Goal: Transaction & Acquisition: Book appointment/travel/reservation

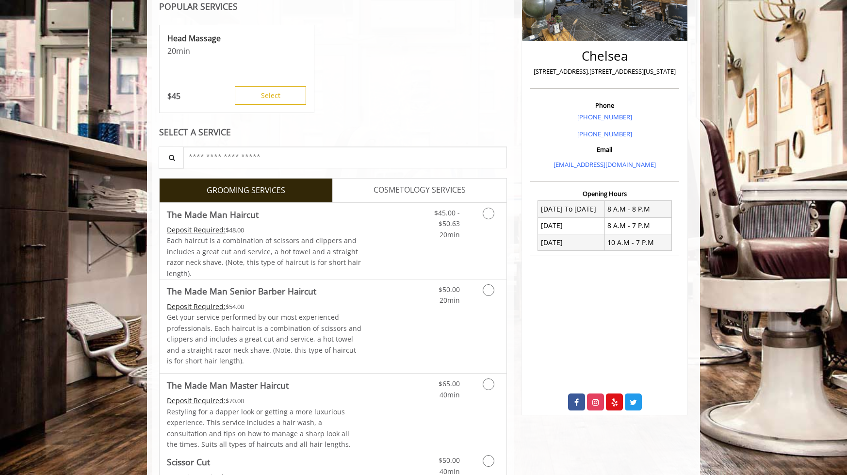
scroll to position [194, 0]
click at [484, 284] on link "Grooming services" at bounding box center [487, 292] width 25 height 27
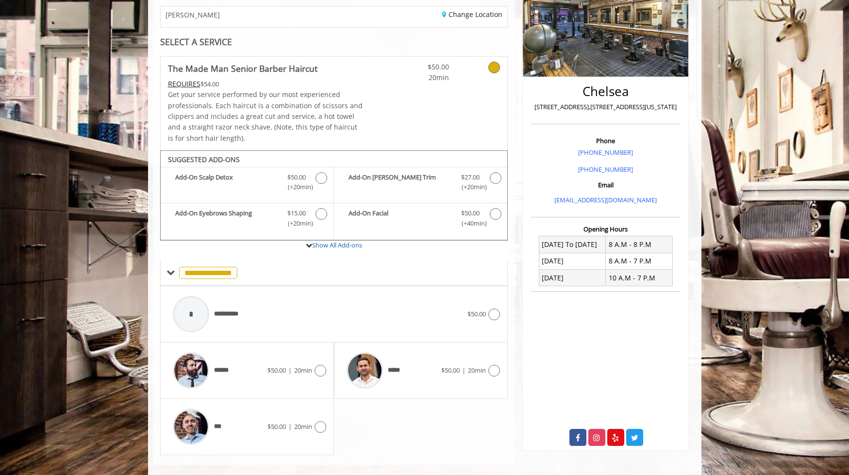
scroll to position [172, 0]
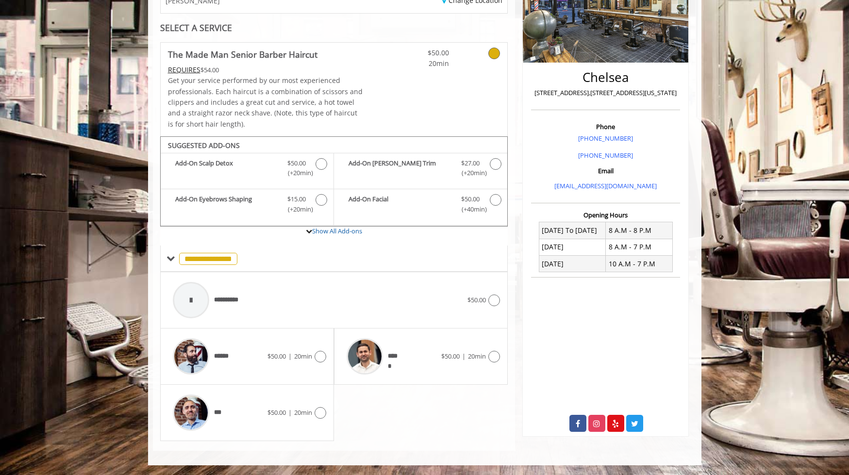
click at [327, 364] on div "****** $50.00 | 20min" at bounding box center [247, 356] width 174 height 56
click at [313, 355] on div at bounding box center [319, 357] width 14 height 12
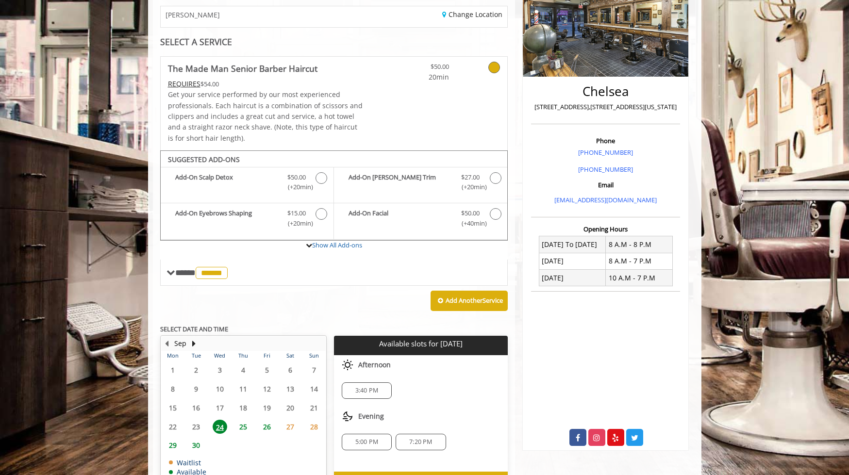
scroll to position [218, 0]
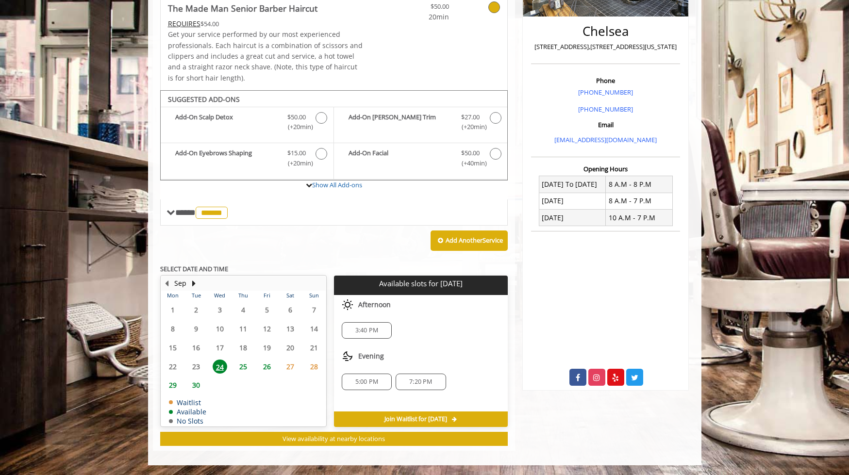
click at [263, 366] on span "26" at bounding box center [267, 367] width 15 height 14
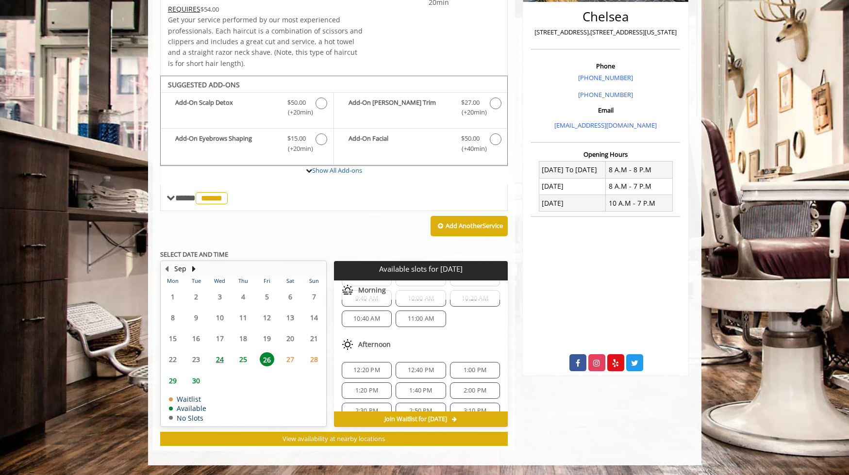
scroll to position [97, 0]
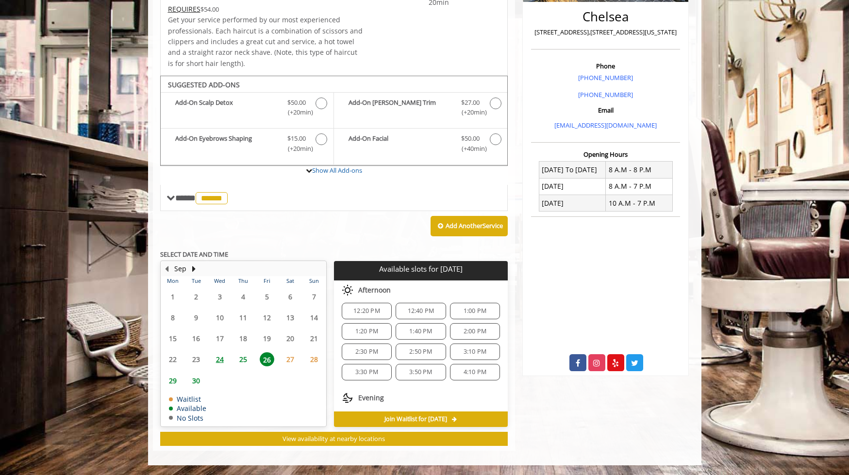
click at [465, 350] on span "3:10 PM" at bounding box center [474, 352] width 23 height 8
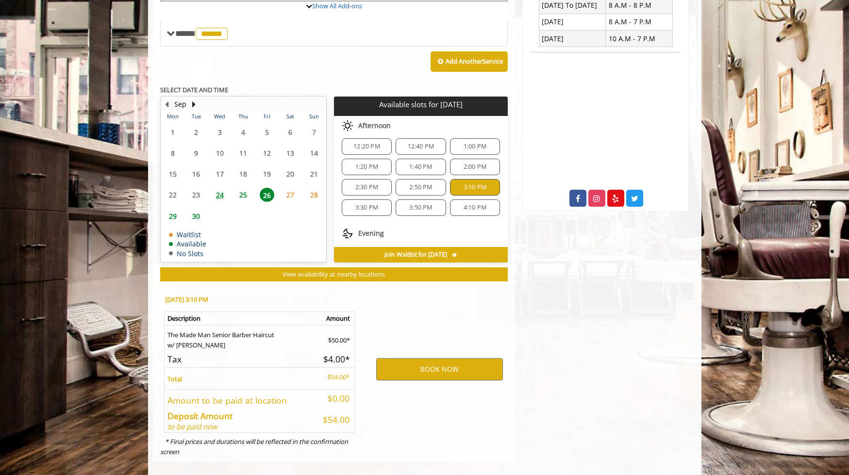
scroll to position [409, 0]
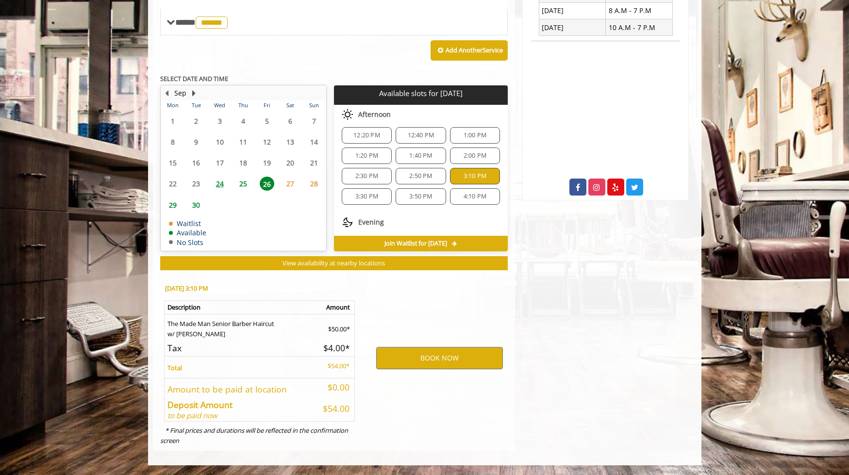
click at [194, 95] on button "Next Month" at bounding box center [194, 93] width 8 height 11
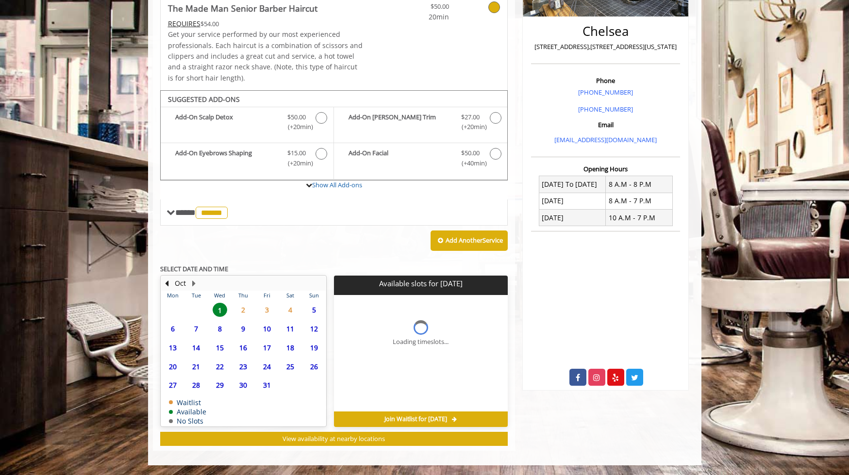
scroll to position [233, 0]
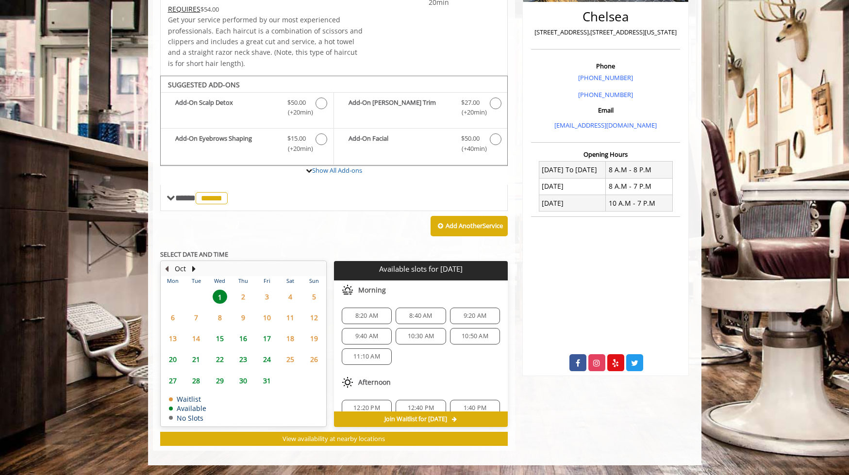
click at [163, 268] on button "Previous Month" at bounding box center [167, 268] width 8 height 11
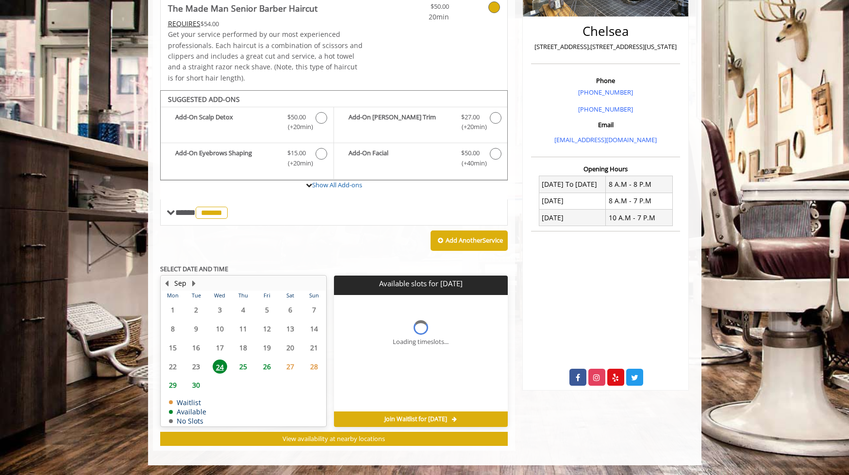
scroll to position [218, 0]
click at [268, 368] on span "26" at bounding box center [267, 367] width 15 height 14
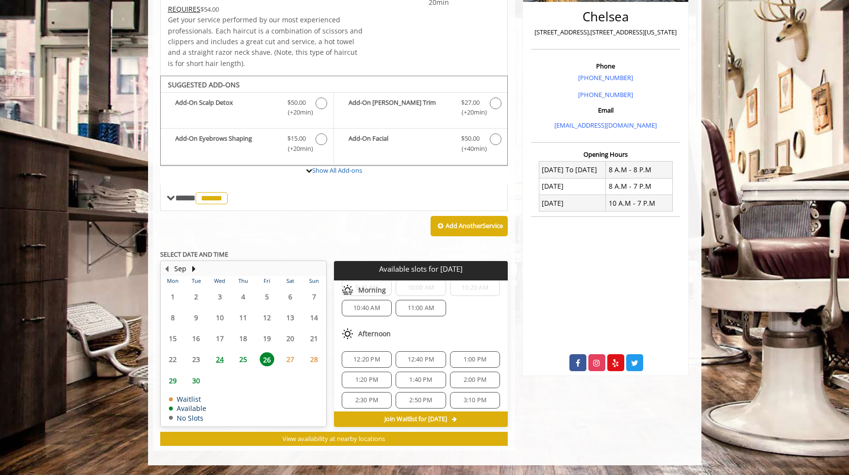
scroll to position [97, 0]
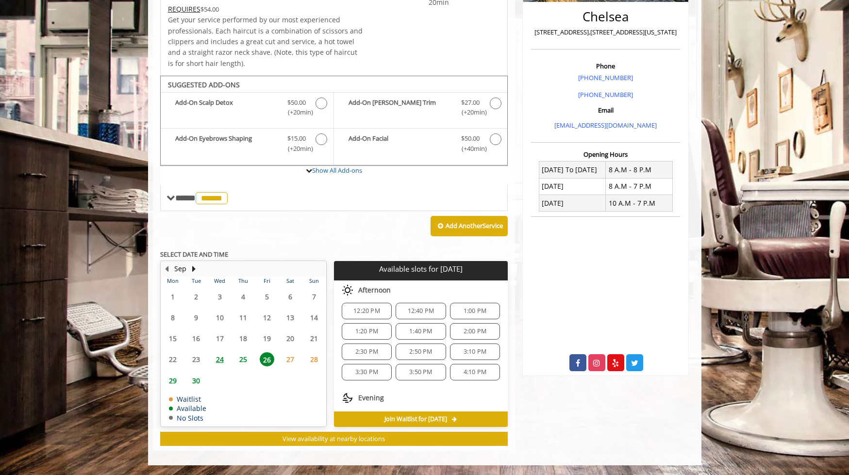
click at [476, 350] on span "3:10 PM" at bounding box center [474, 352] width 23 height 8
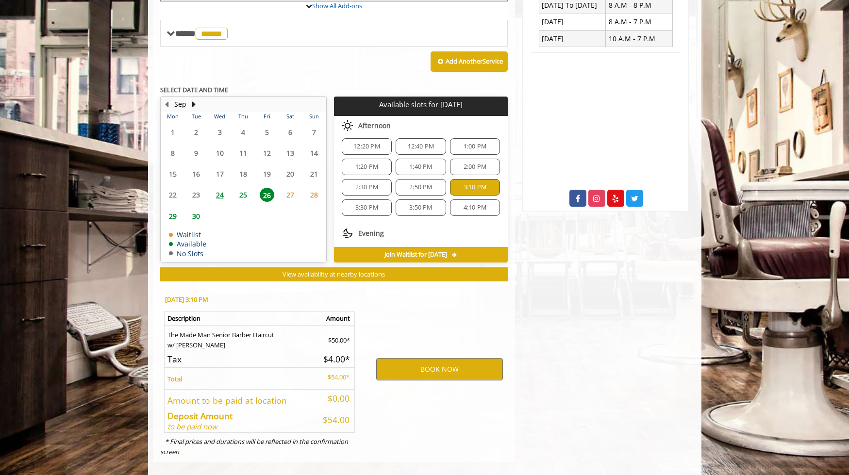
scroll to position [409, 0]
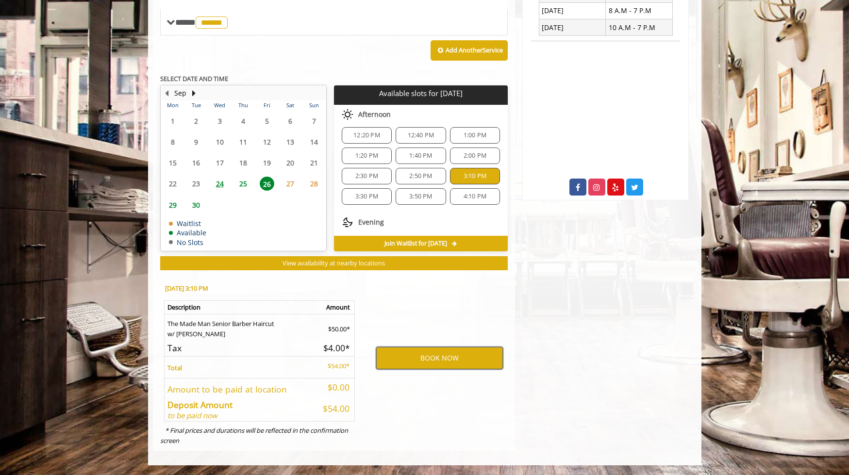
click at [452, 354] on button "BOOK NOW" at bounding box center [439, 358] width 127 height 22
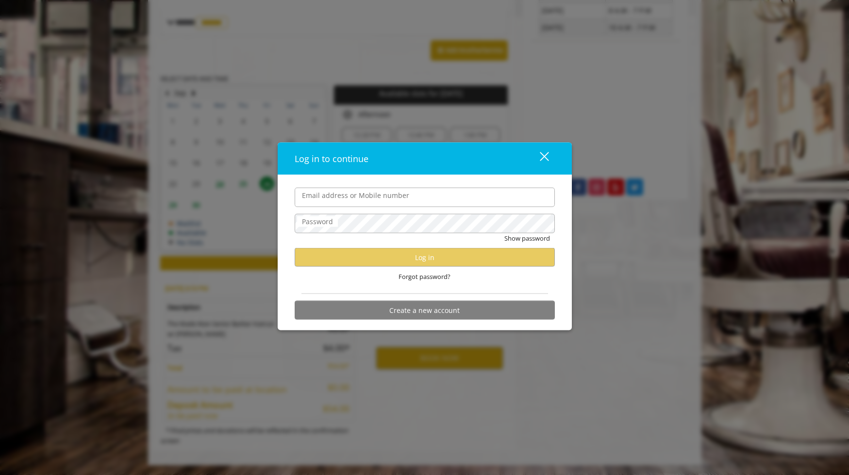
click at [418, 191] on input "Email address or Mobile number" at bounding box center [425, 196] width 260 height 19
type input "**********"
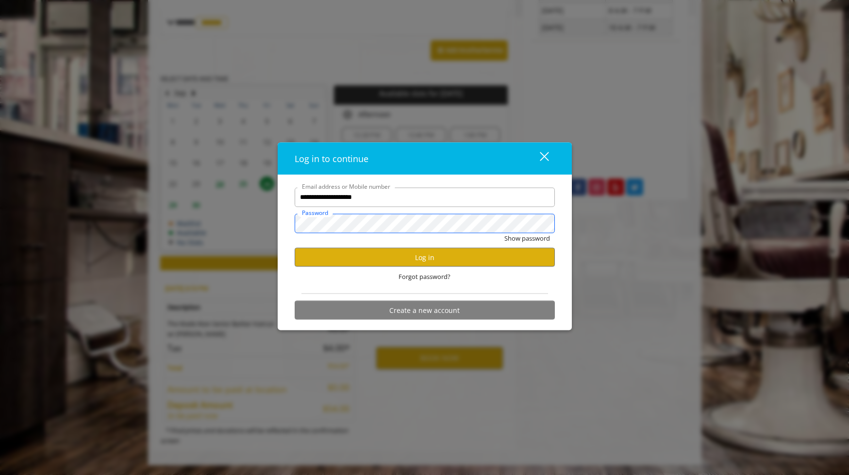
click at [224, 220] on div "**********" at bounding box center [424, 237] width 849 height 475
click at [504, 233] on button "Show password" at bounding box center [527, 238] width 46 height 10
click at [430, 259] on button "Log in" at bounding box center [425, 257] width 260 height 19
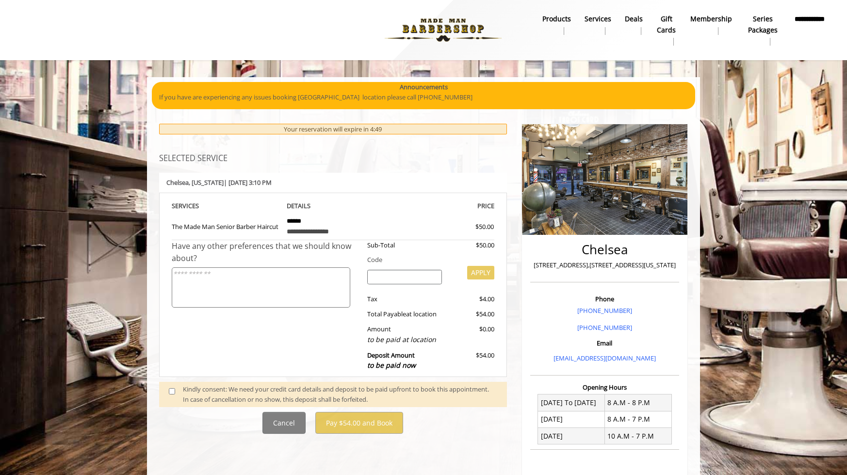
click at [814, 18] on b "**********" at bounding box center [810, 25] width 33 height 22
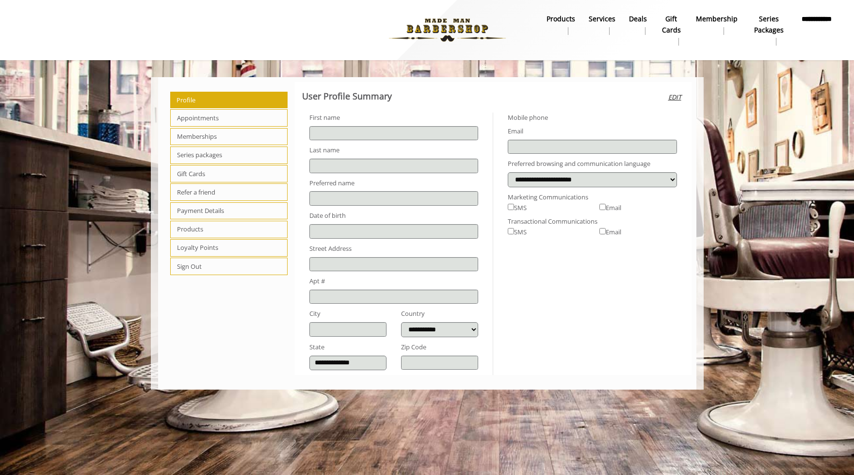
type input "*******"
type input "****"
select select "***"
type input "**********"
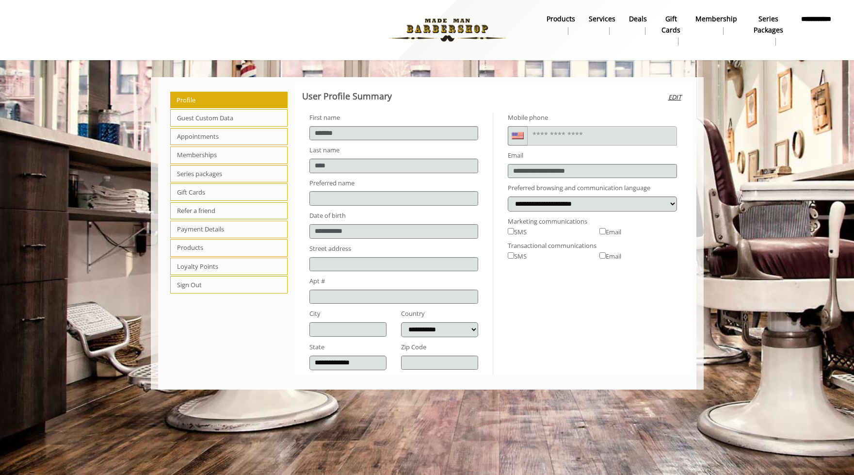
click at [196, 134] on span "Appointments" at bounding box center [229, 136] width 118 height 17
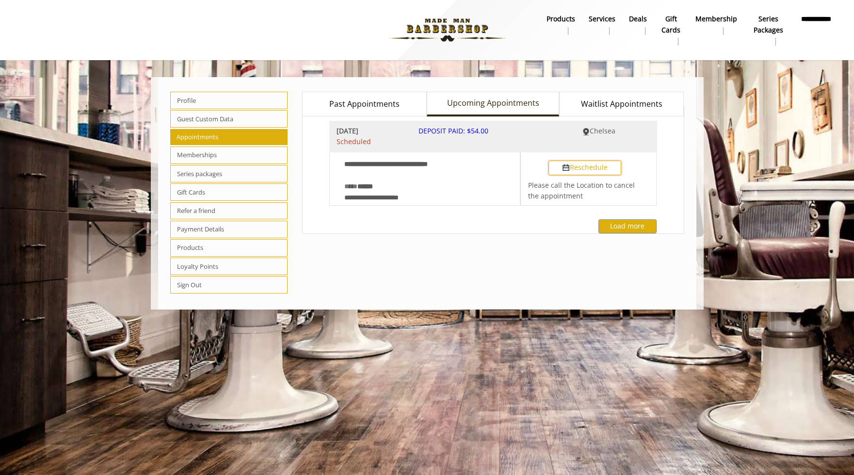
click at [597, 166] on button "Reschedule" at bounding box center [585, 168] width 73 height 15
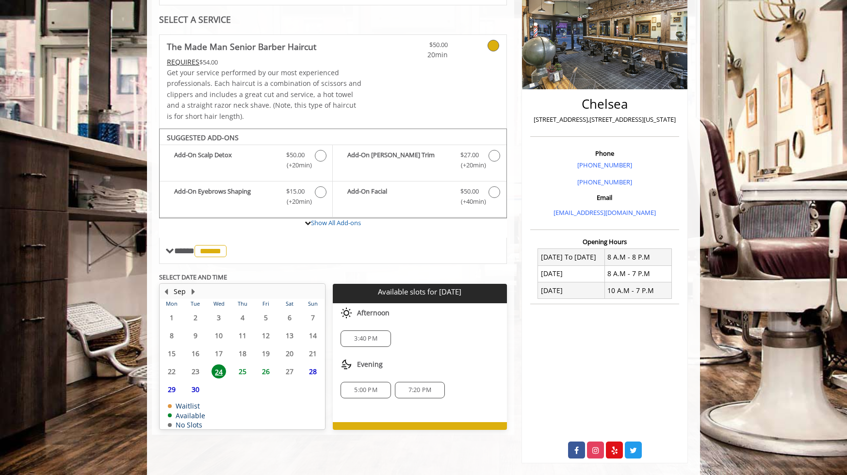
scroll to position [158, 0]
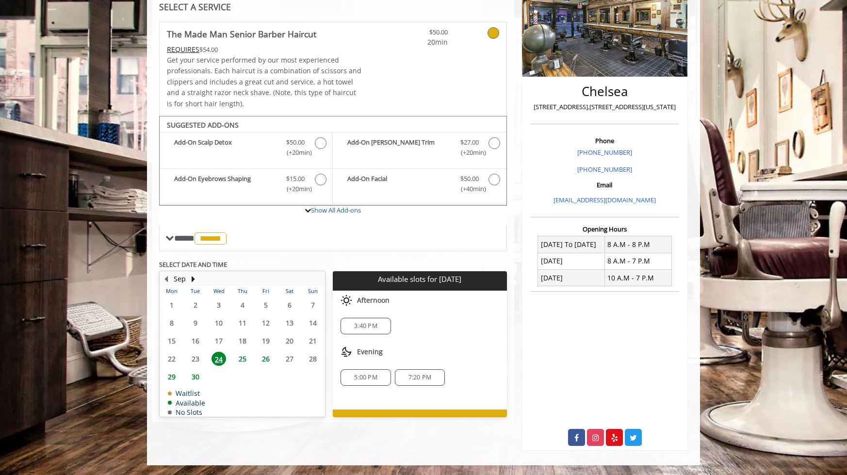
click at [265, 359] on span "26" at bounding box center [266, 359] width 15 height 14
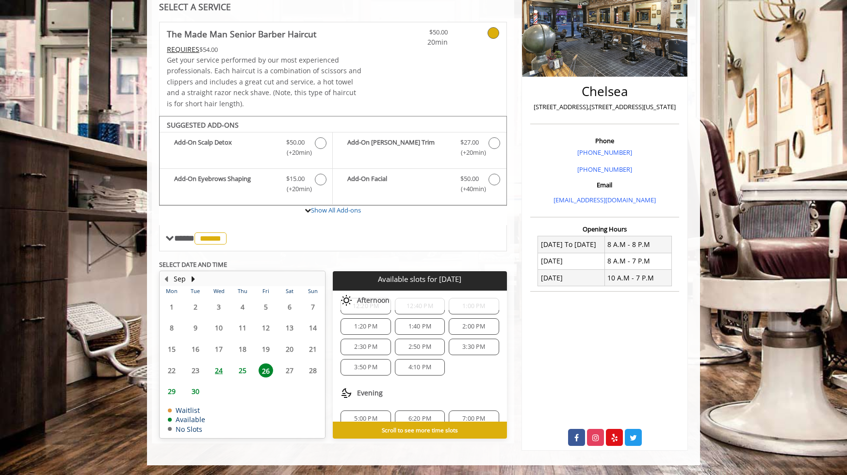
scroll to position [97, 0]
click at [427, 361] on span "2:50 PM" at bounding box center [420, 362] width 23 height 8
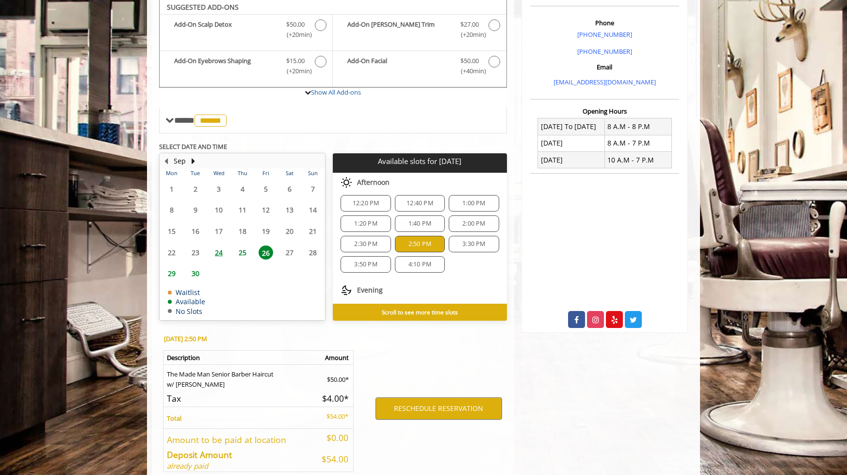
scroll to position [326, 0]
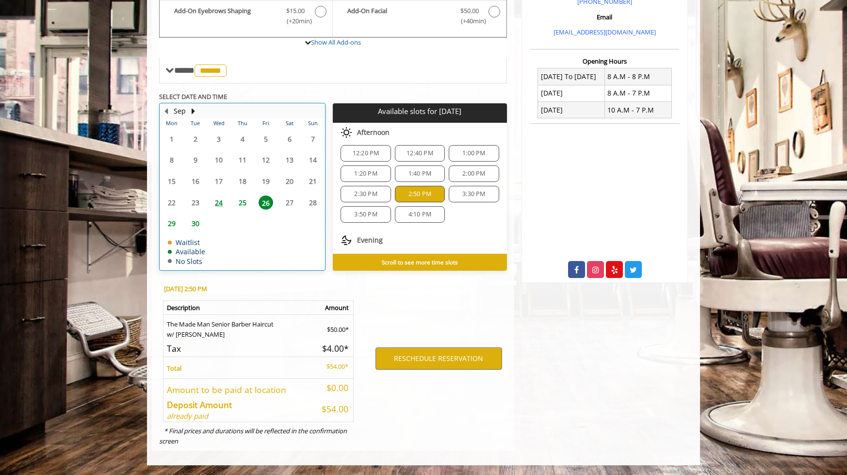
click at [291, 202] on table "Mon Tue Wed Thu Fri Sat Sun 1 2 3 4 5 6 7 8 9 10 11 12 13 14 15 16 17 18 19 20 …" at bounding box center [242, 193] width 164 height 151
click at [195, 114] on button "Next Month" at bounding box center [193, 111] width 8 height 11
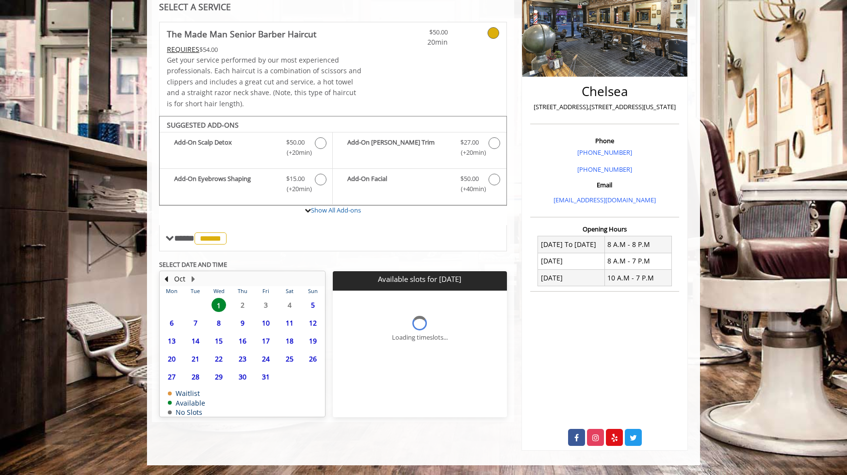
scroll to position [0, 0]
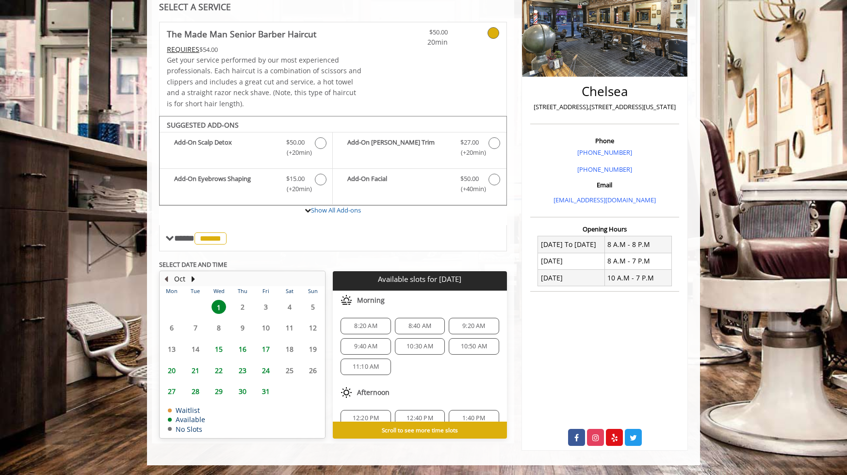
click at [166, 276] on button "Previous Month" at bounding box center [166, 279] width 8 height 11
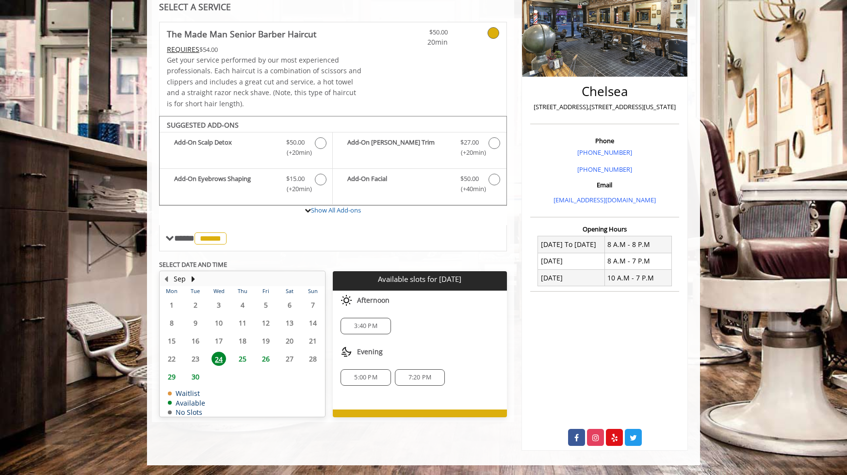
click at [264, 359] on span "26" at bounding box center [266, 359] width 15 height 14
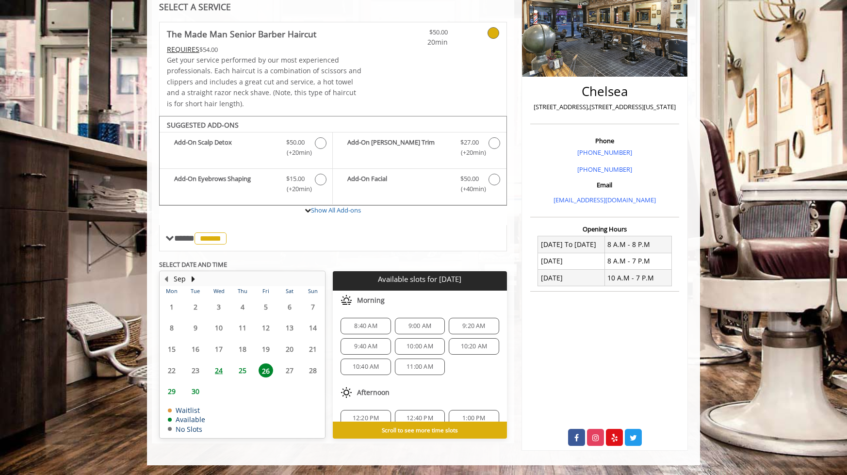
click at [267, 371] on span "26" at bounding box center [266, 370] width 15 height 14
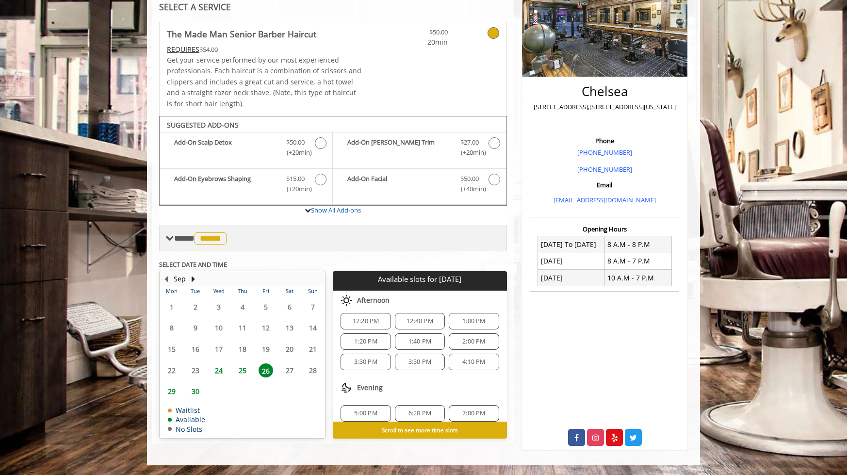
click at [458, 231] on div "**** ****** ********" at bounding box center [333, 238] width 348 height 26
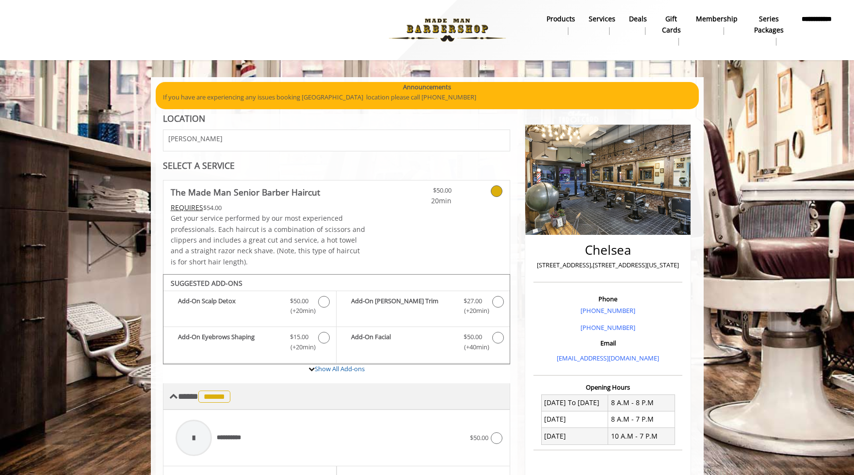
select select "***"
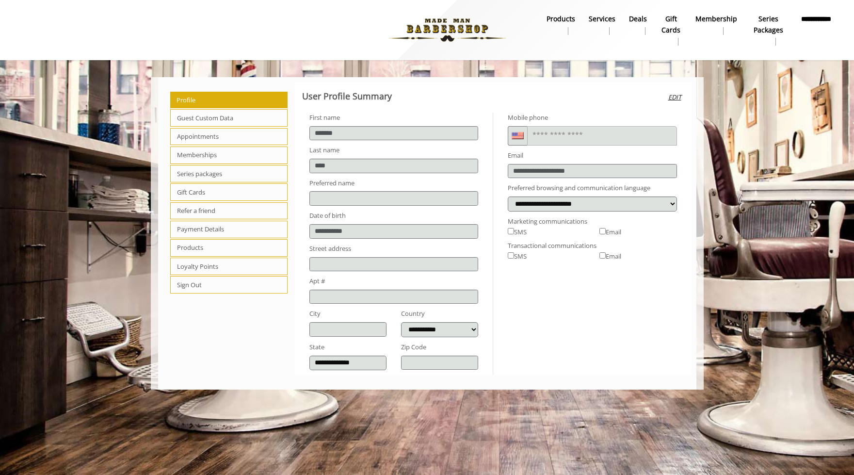
click at [242, 138] on span "Appointments" at bounding box center [229, 136] width 118 height 17
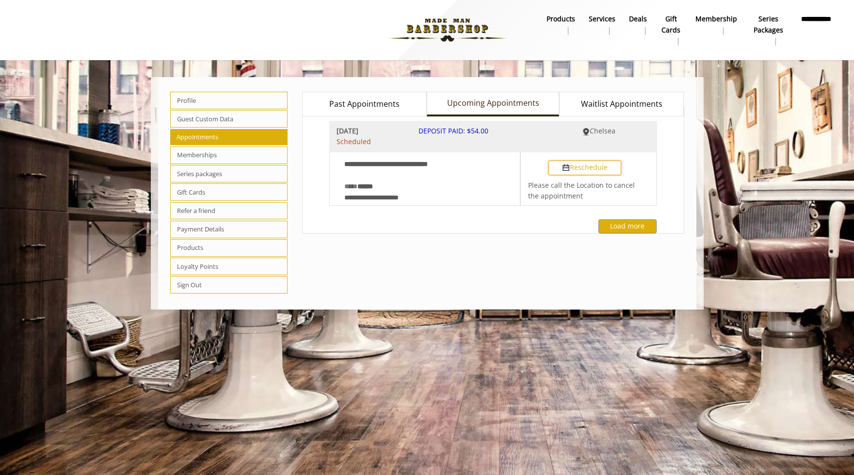
click at [597, 165] on button "Reschedule" at bounding box center [585, 168] width 73 height 15
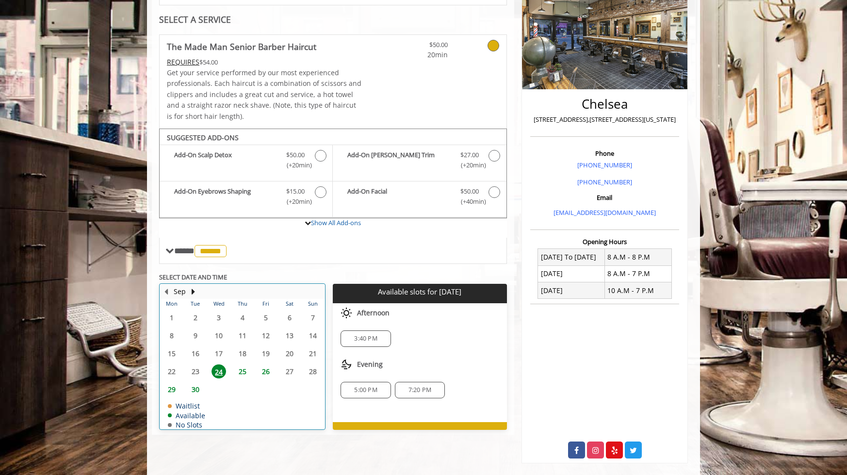
scroll to position [158, 0]
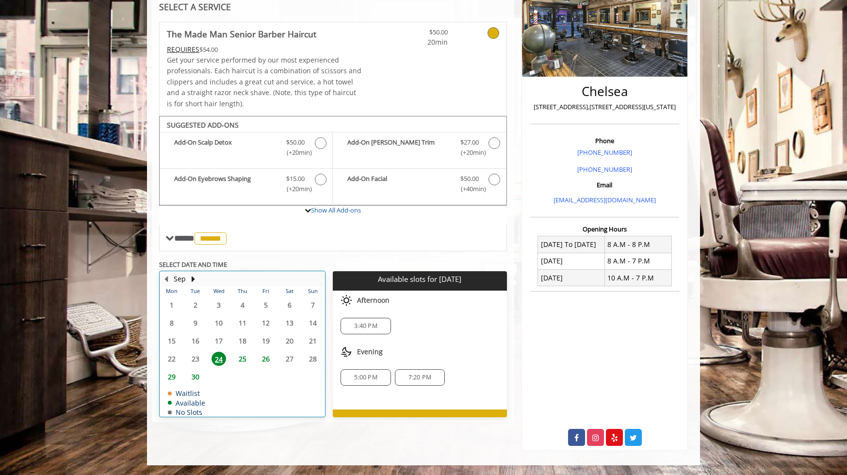
click at [265, 371] on table "Mon Tue Wed Thu Fri Sat Sun 1 2 3 4 5 6 7 8 9 10 11 12 13 14 15 16 17 18 19 20 …" at bounding box center [242, 351] width 164 height 130
click at [267, 358] on span "26" at bounding box center [266, 359] width 15 height 14
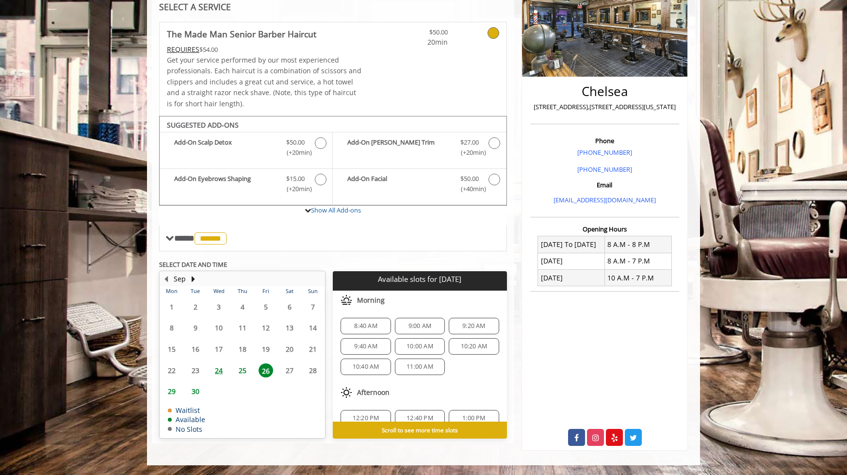
scroll to position [97, 0]
click at [364, 364] on span "3:30 PM" at bounding box center [365, 362] width 23 height 8
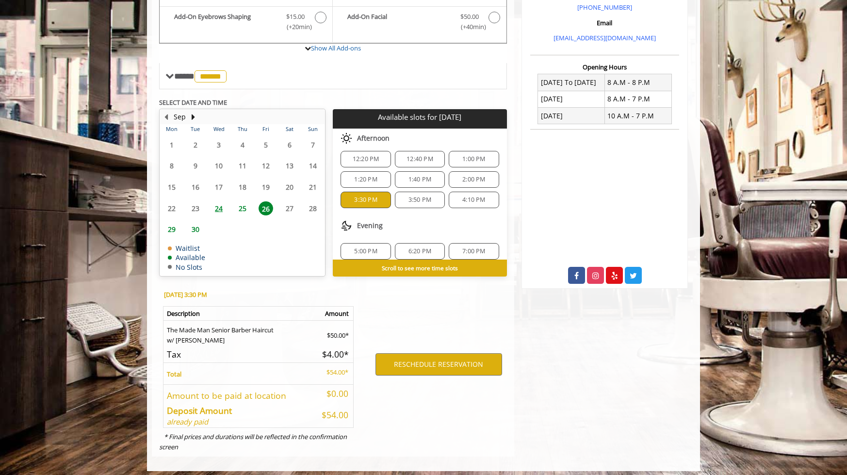
scroll to position [326, 0]
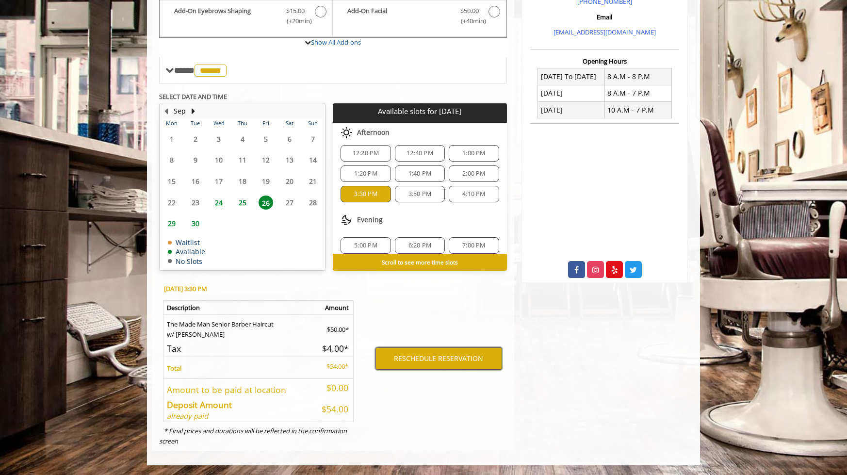
click at [434, 362] on button "RESCHEDULE RESERVATION" at bounding box center [439, 358] width 127 height 22
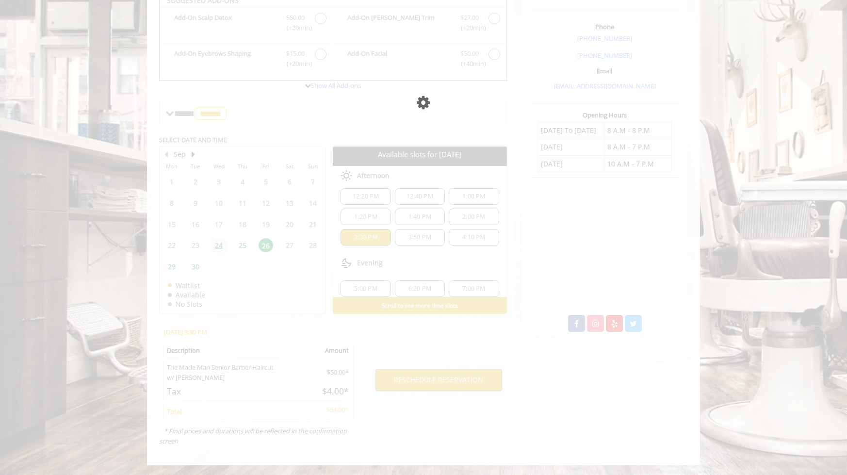
scroll to position [0, 0]
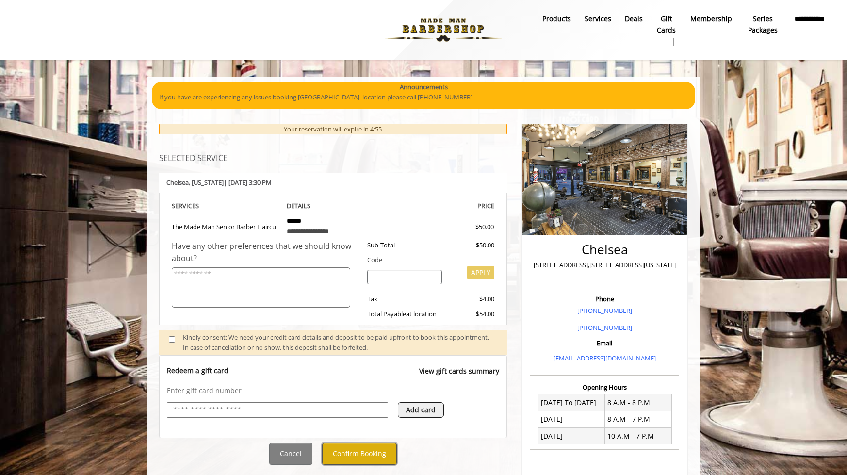
click at [365, 449] on button "Confirm Booking" at bounding box center [359, 454] width 75 height 22
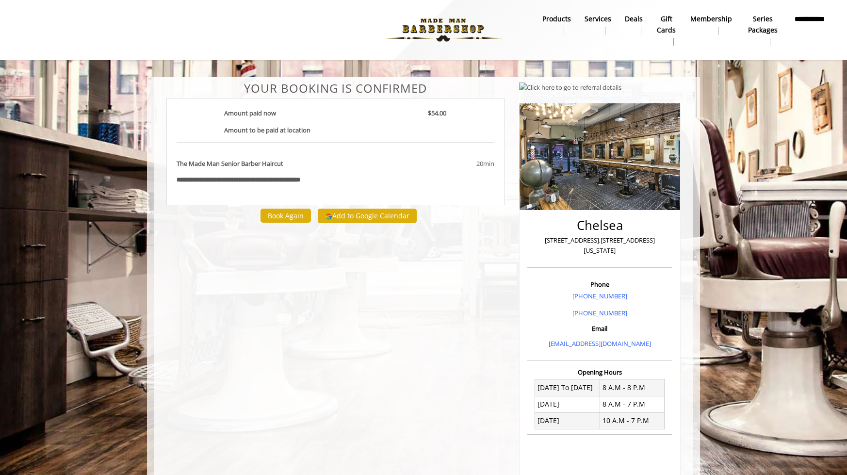
click at [592, 18] on b "Services" at bounding box center [598, 19] width 27 height 11
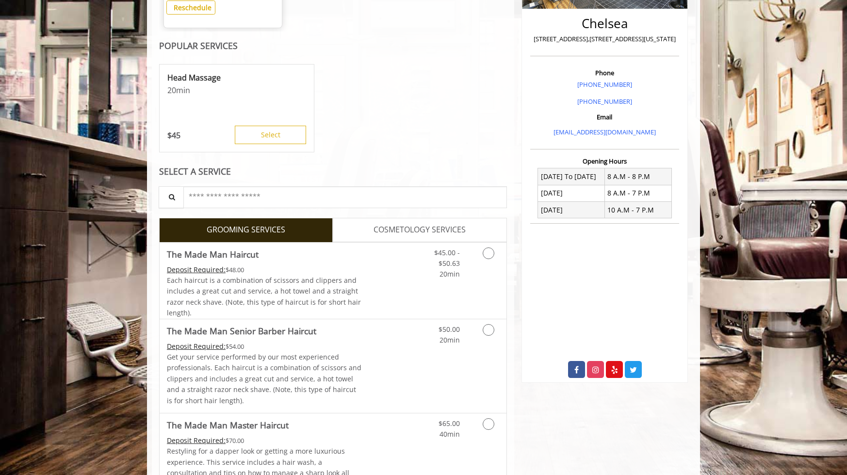
scroll to position [243, 0]
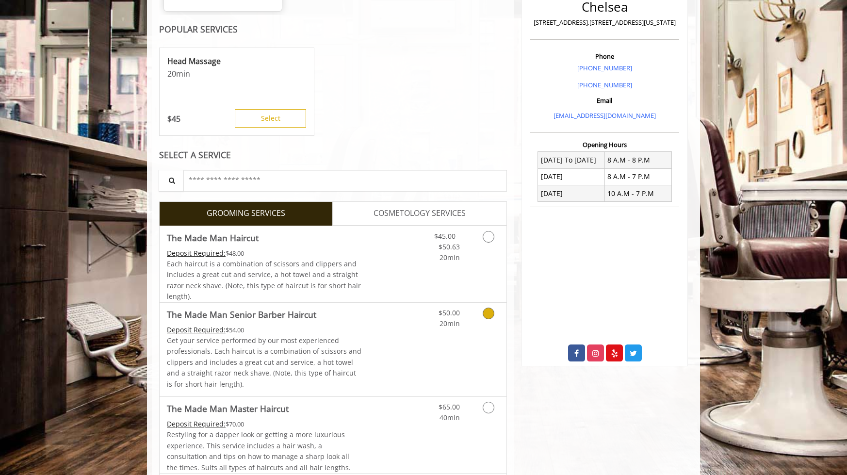
click at [479, 316] on link "Grooming services" at bounding box center [487, 316] width 25 height 27
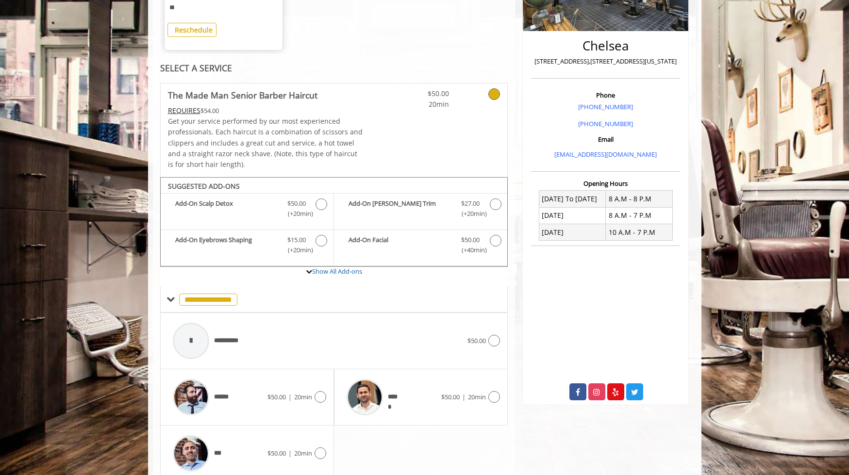
scroll to position [245, 0]
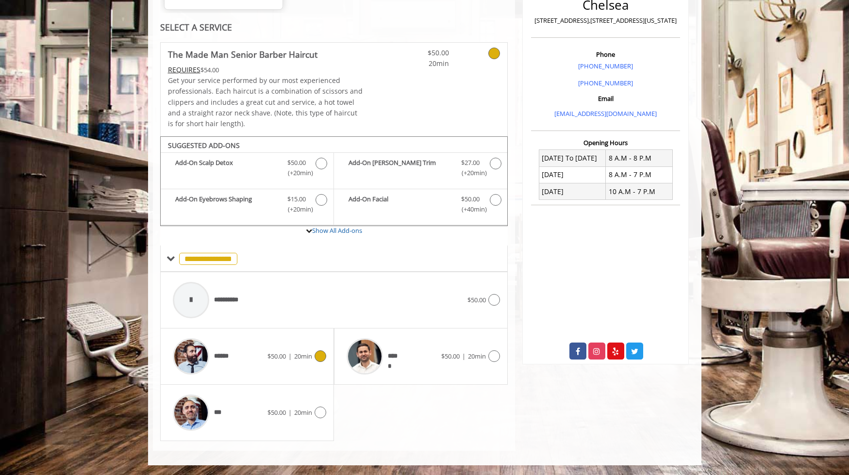
click at [315, 359] on icon at bounding box center [320, 356] width 12 height 12
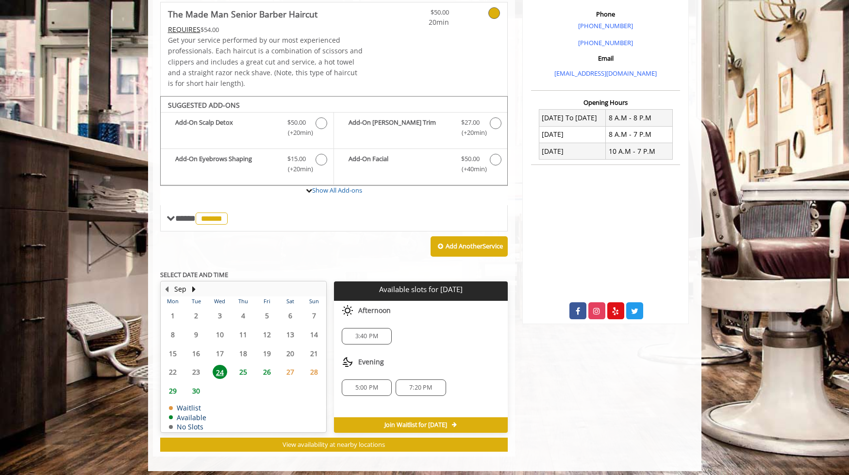
scroll to position [291, 0]
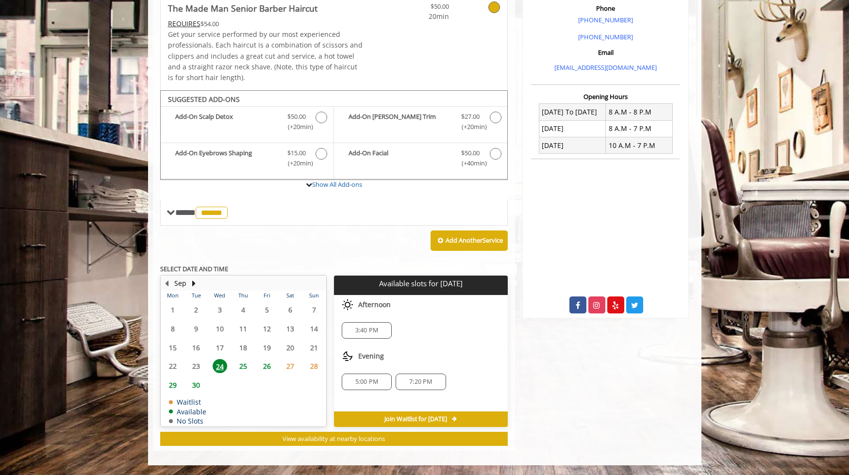
click at [265, 365] on span "26" at bounding box center [267, 366] width 15 height 14
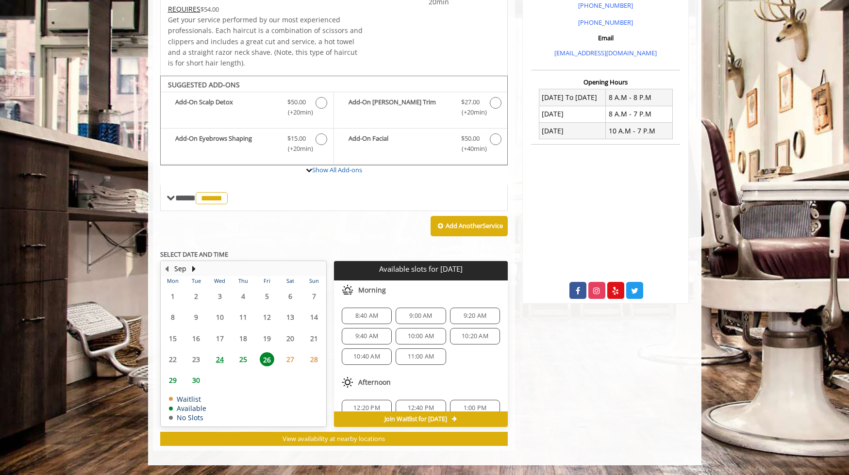
scroll to position [49, 0]
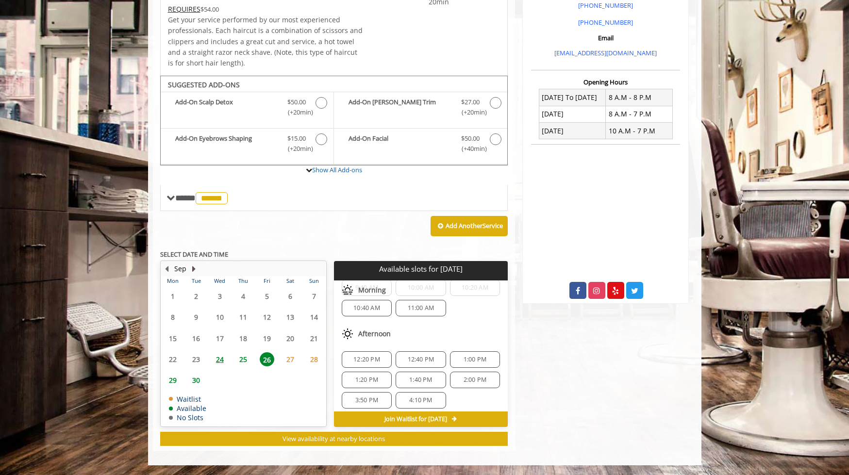
click at [193, 269] on button "Next Month" at bounding box center [194, 268] width 8 height 11
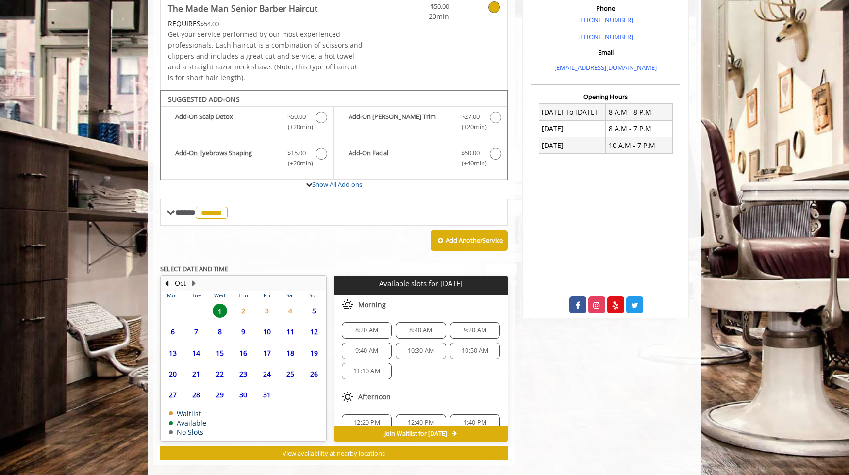
scroll to position [305, 0]
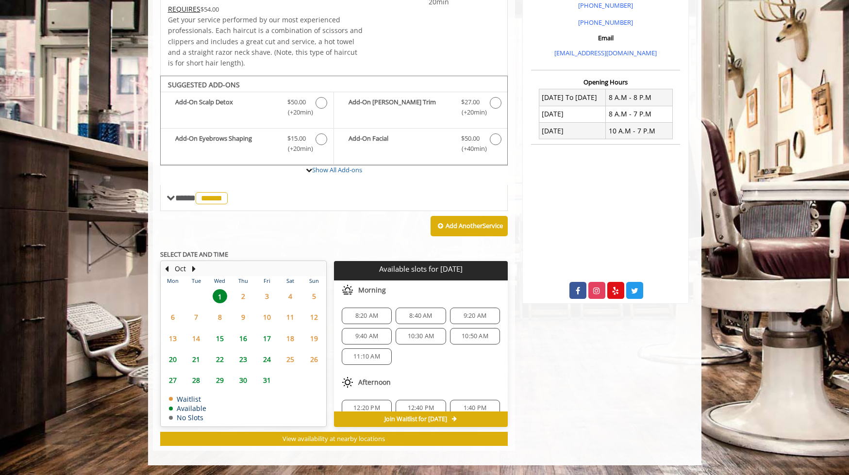
click at [267, 338] on span "17" at bounding box center [267, 338] width 15 height 14
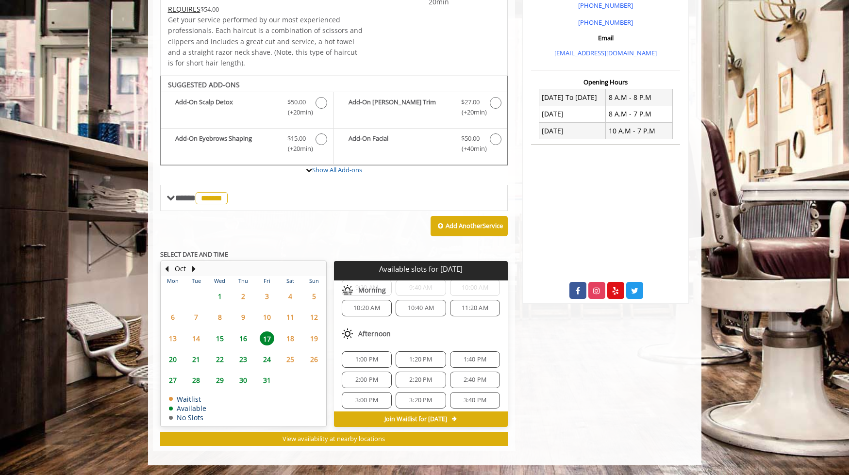
click at [367, 398] on span "3:00 PM" at bounding box center [366, 400] width 23 height 8
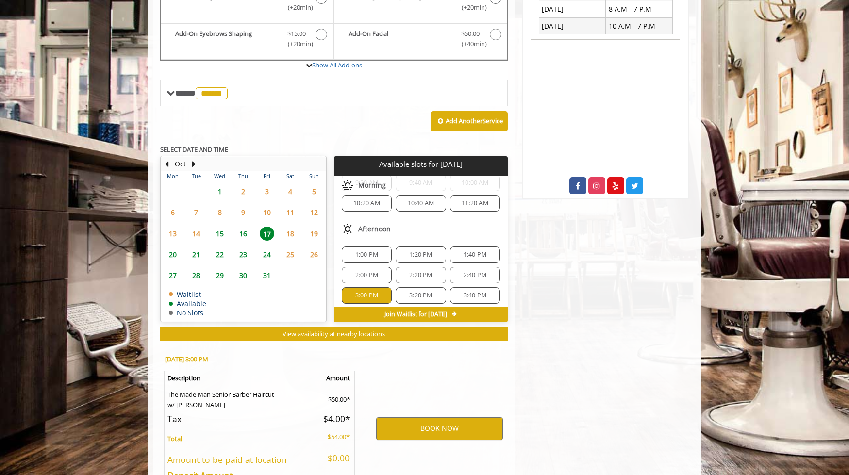
scroll to position [480, 0]
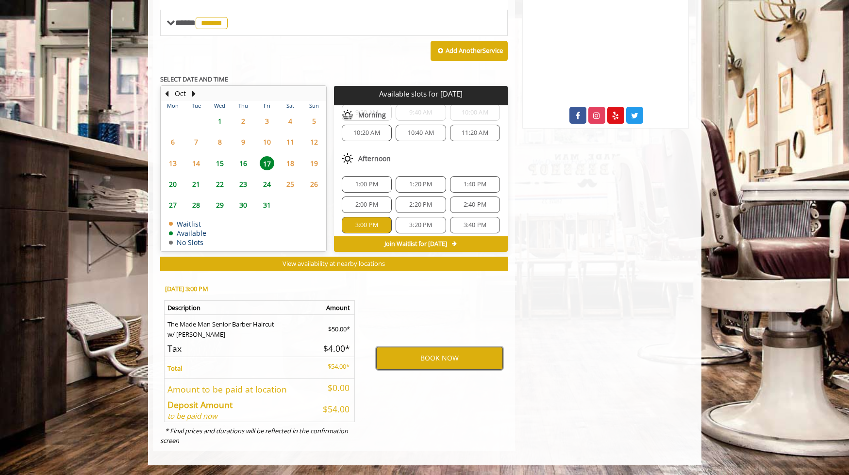
click at [441, 362] on button "BOOK NOW" at bounding box center [439, 358] width 127 height 22
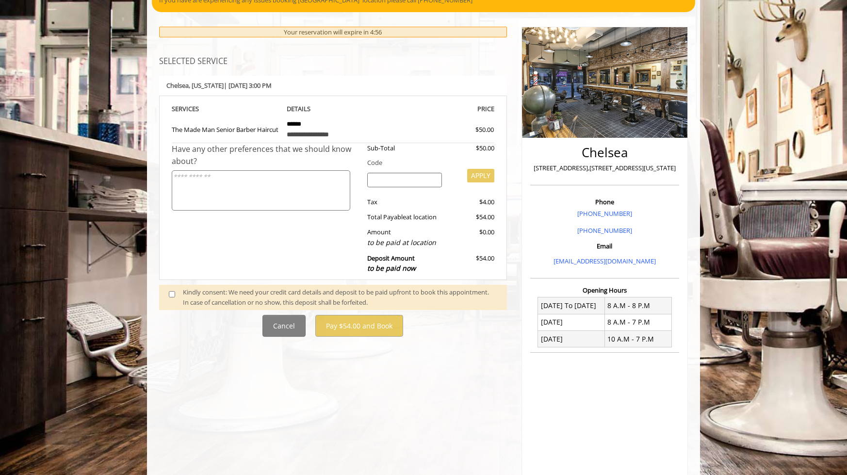
scroll to position [115, 0]
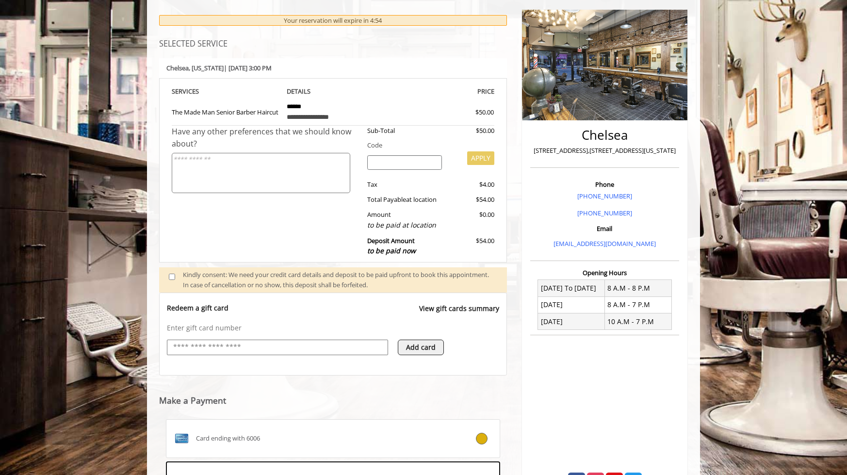
click at [288, 237] on div "Have any other preferences that we should know about?" at bounding box center [266, 194] width 188 height 136
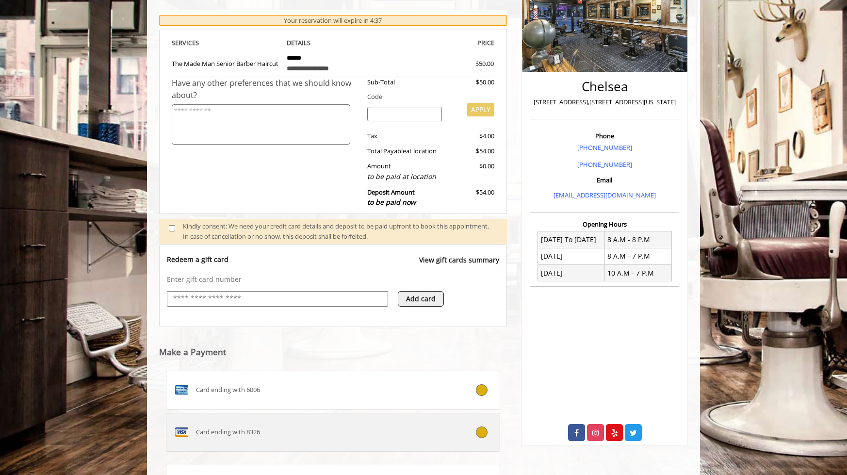
click at [412, 434] on div "Card ending with 8326" at bounding box center [305, 433] width 278 height 16
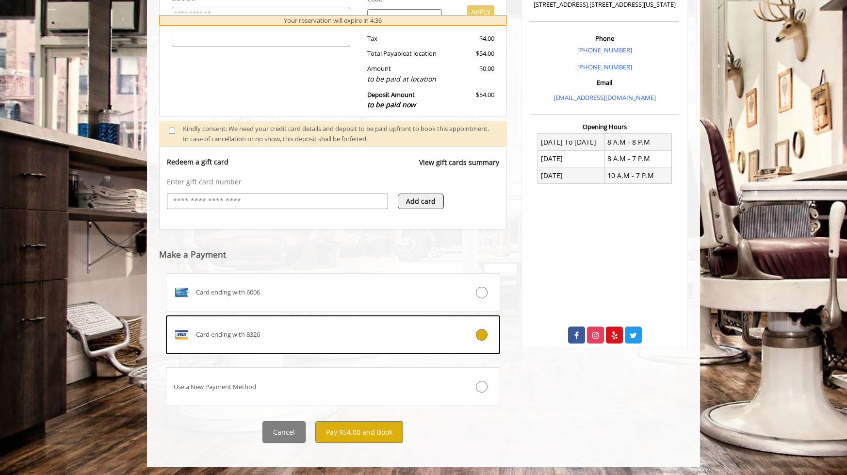
scroll to position [262, 0]
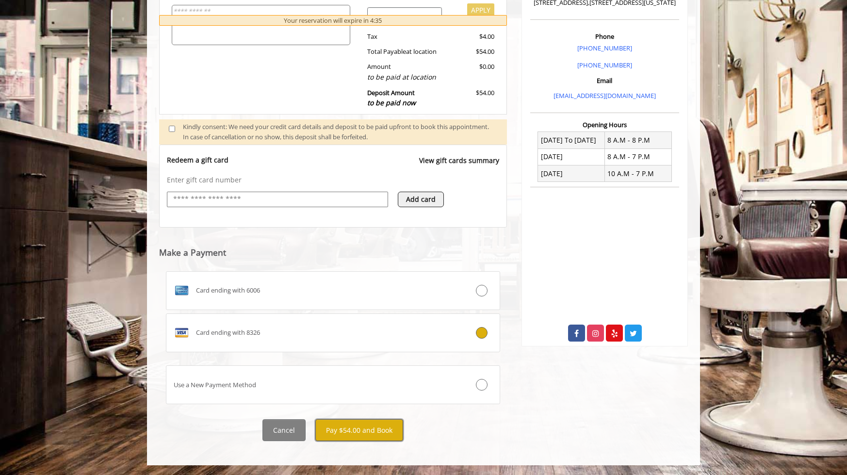
click at [352, 424] on button "Pay $54.00 and Book" at bounding box center [359, 430] width 88 height 22
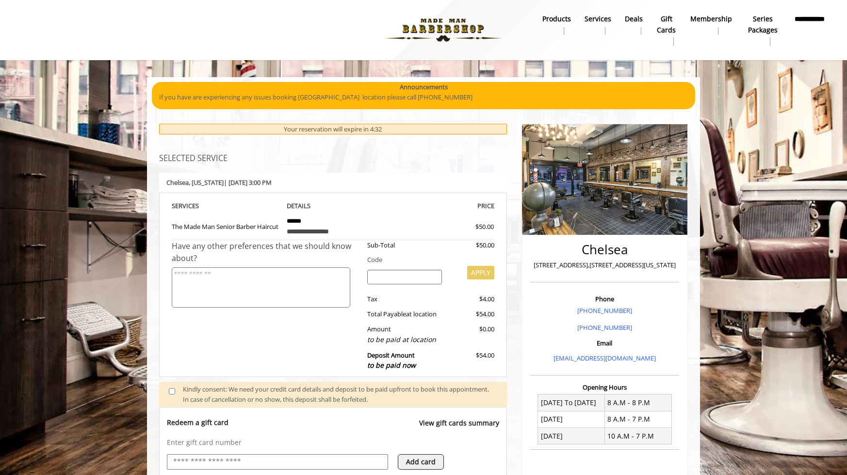
scroll to position [0, 0]
